Goal: Information Seeking & Learning: Learn about a topic

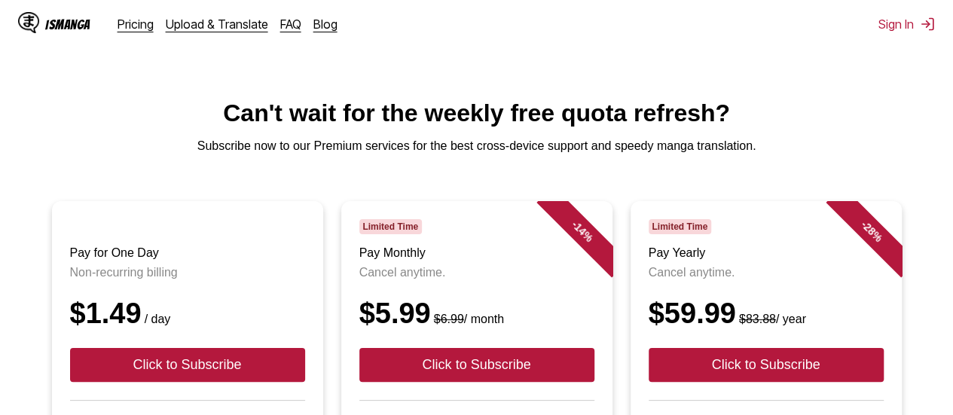
scroll to position [75, 0]
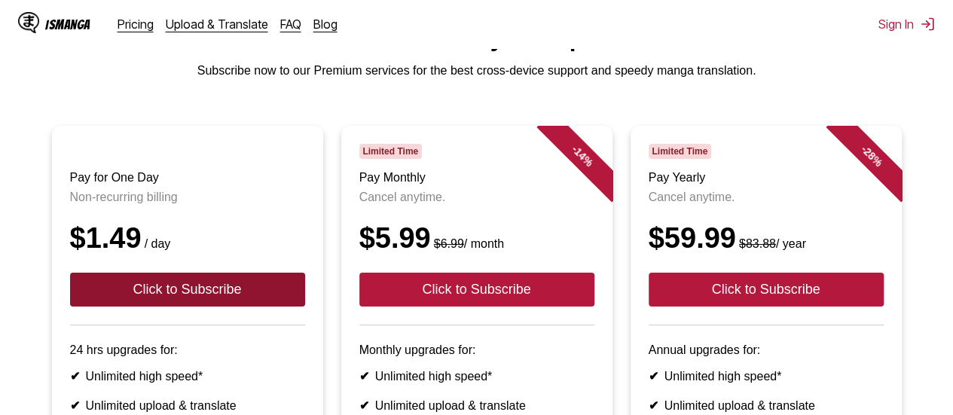
click at [270, 297] on button "Click to Subscribe" at bounding box center [187, 290] width 235 height 34
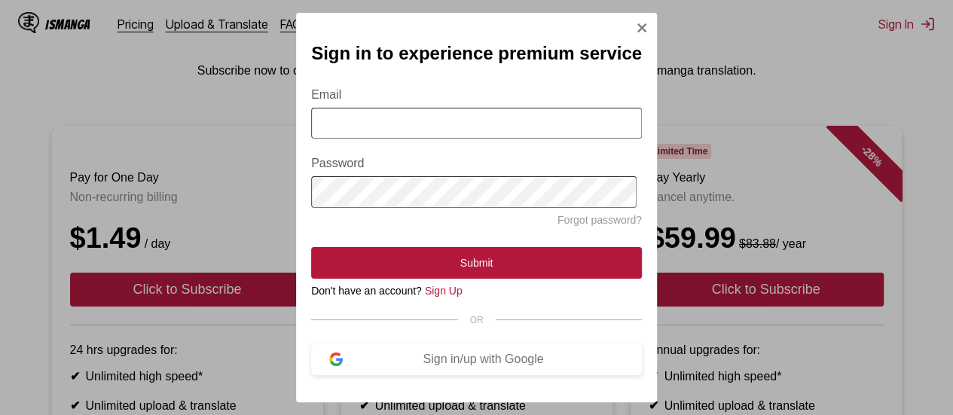
click at [255, 331] on div "Sign in to experience premium service Email Password Forgot password? Submit Do…" at bounding box center [476, 207] width 953 height 415
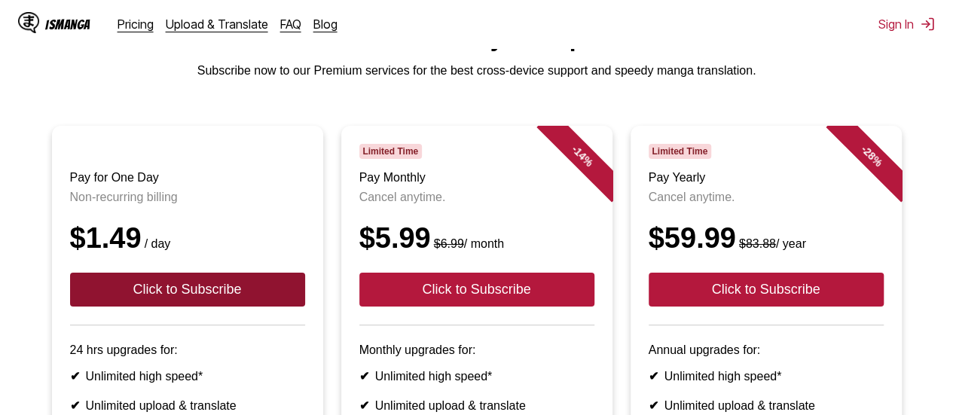
scroll to position [0, 0]
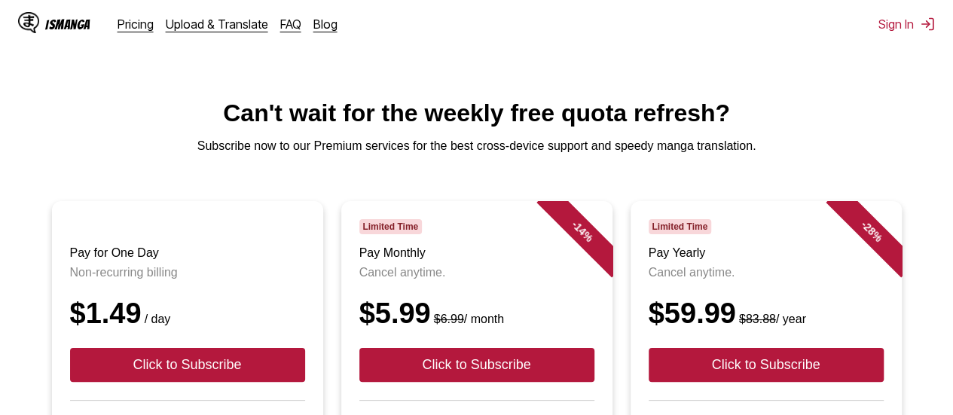
click at [291, 33] on div "IsManga Pricing Upload & Translate FAQ Blog" at bounding box center [183, 24] width 331 height 48
click at [288, 29] on link "FAQ" at bounding box center [290, 24] width 21 height 15
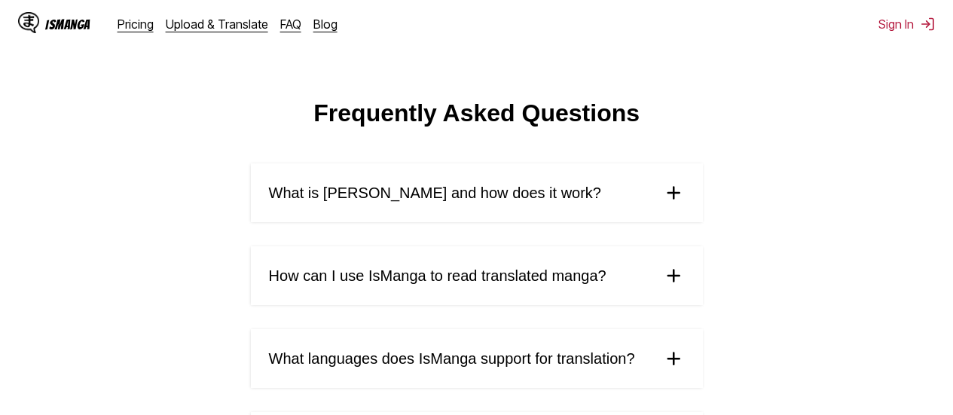
click at [376, 185] on summary "What is [PERSON_NAME] and how does it work?" at bounding box center [477, 192] width 452 height 59
